Goal: Task Accomplishment & Management: Complete application form

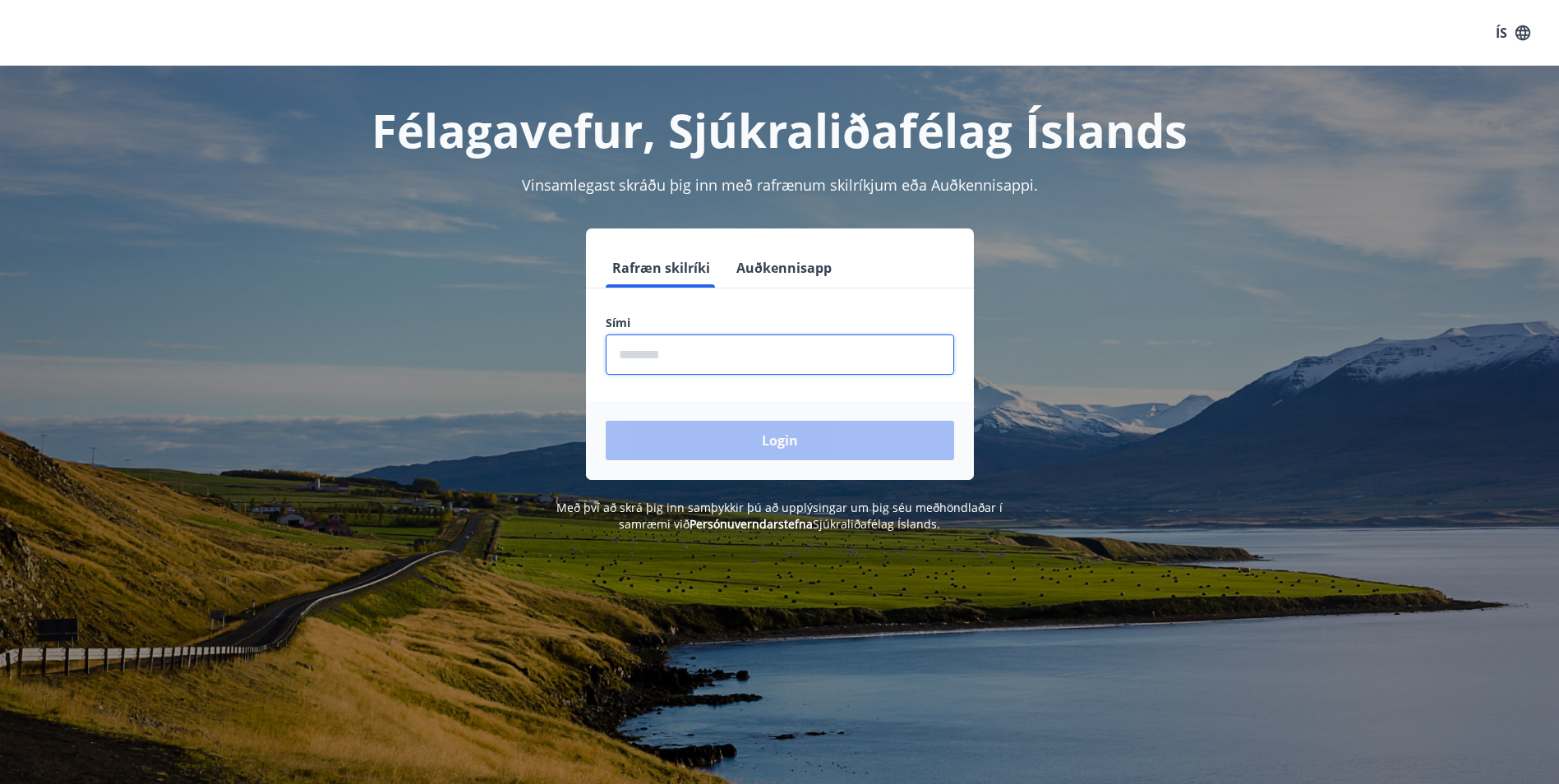
click at [688, 349] on input "phone" at bounding box center [780, 353] width 349 height 40
type input "********"
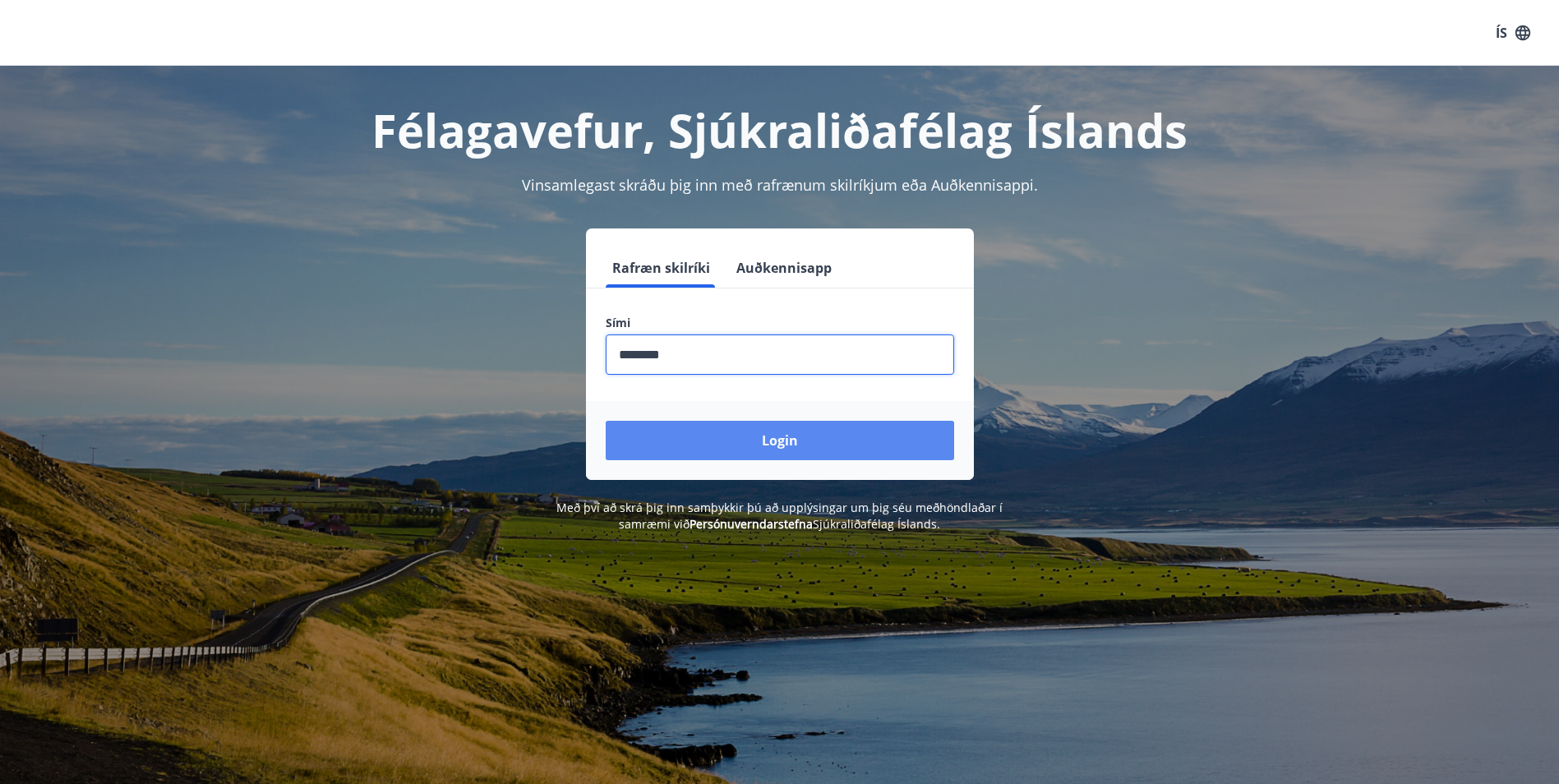
click at [774, 433] on button "Login" at bounding box center [780, 440] width 349 height 40
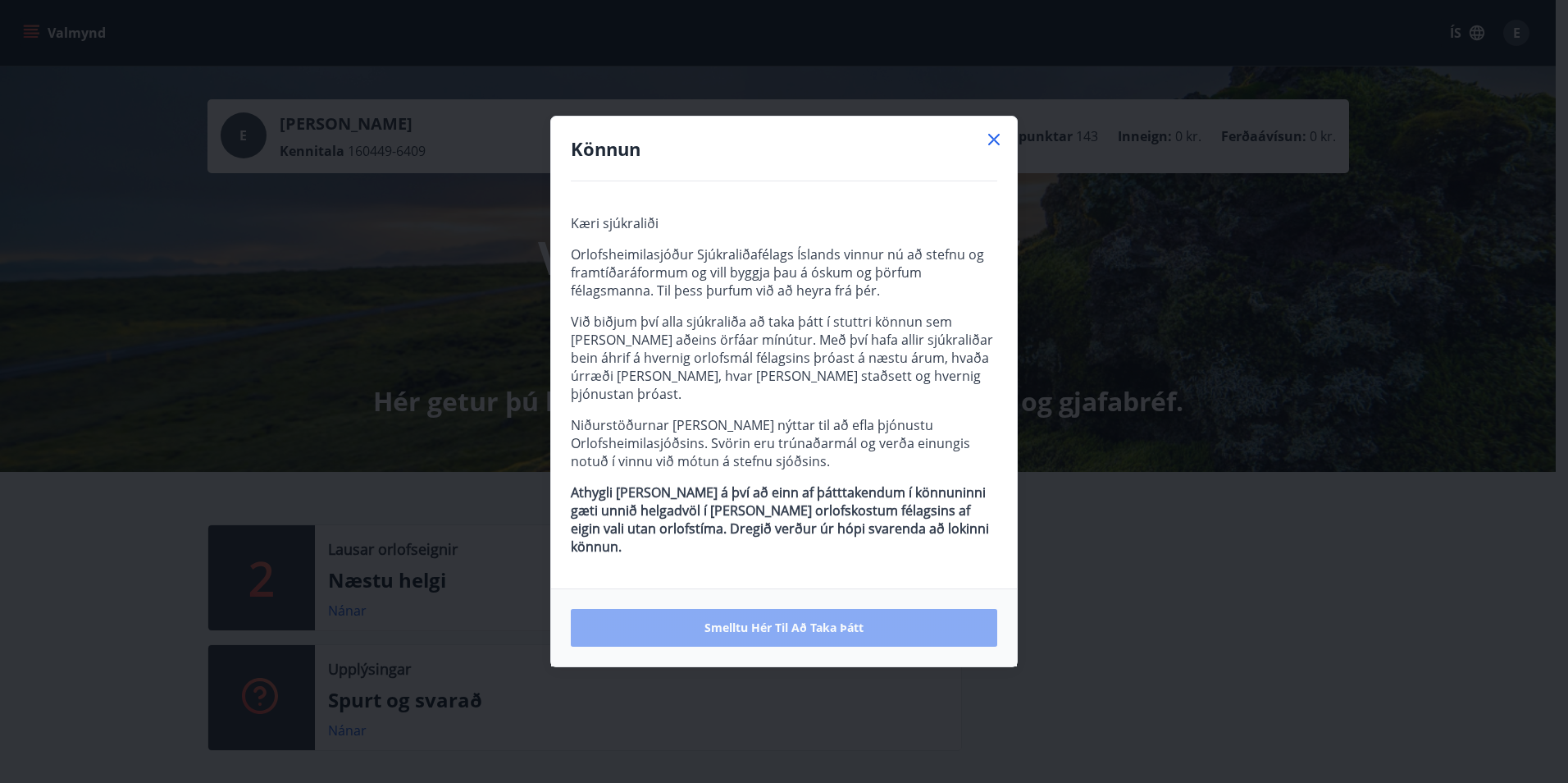
click at [796, 609] on button "Smelltu hér til að taka þátt" at bounding box center [784, 627] width 427 height 38
